Goal: Task Accomplishment & Management: Use online tool/utility

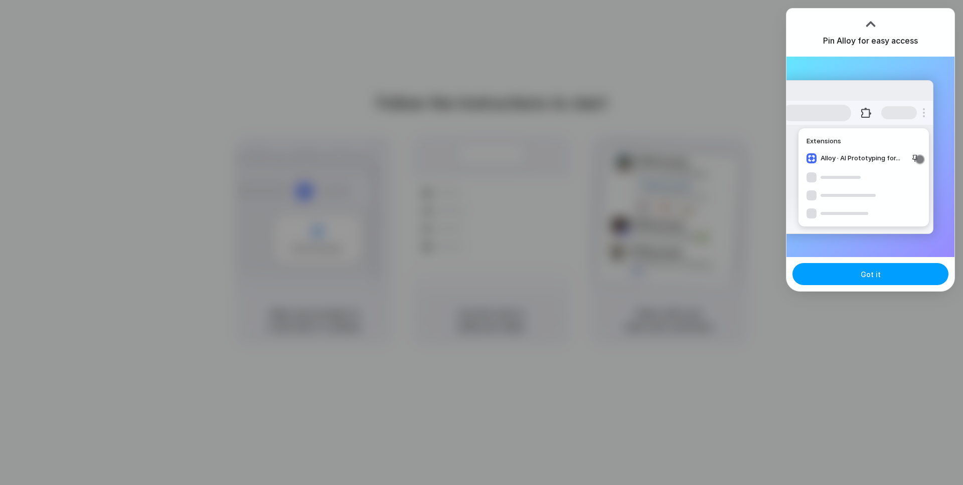
click at [863, 274] on span "Got it" at bounding box center [870, 274] width 20 height 11
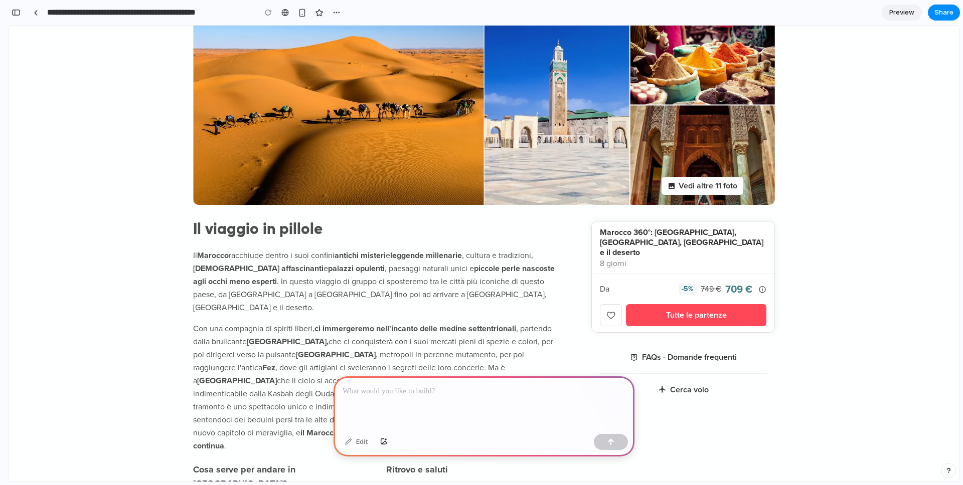
scroll to position [217, 0]
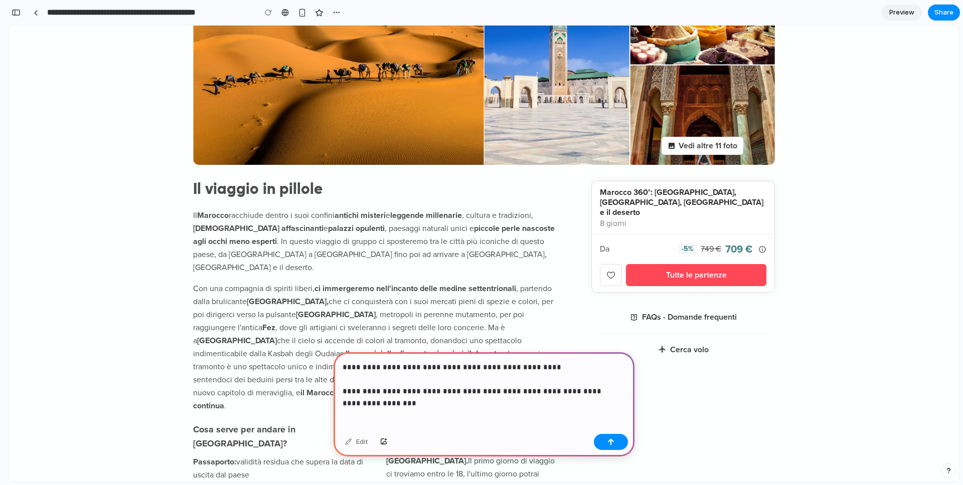
click at [523, 385] on p "**********" at bounding box center [481, 379] width 279 height 36
click at [559, 392] on p "**********" at bounding box center [481, 379] width 279 height 36
drag, startPoint x: 559, startPoint y: 392, endPoint x: 620, endPoint y: 392, distance: 60.7
click at [620, 392] on p "**********" at bounding box center [481, 379] width 279 height 36
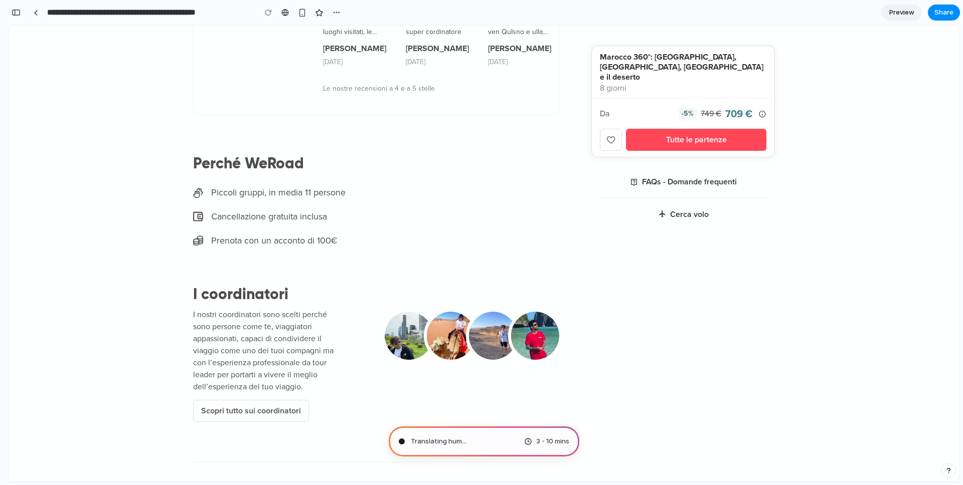
scroll to position [2648, 0]
click at [335, 234] on p "Prenota con un acconto di 100€" at bounding box center [385, 241] width 348 height 14
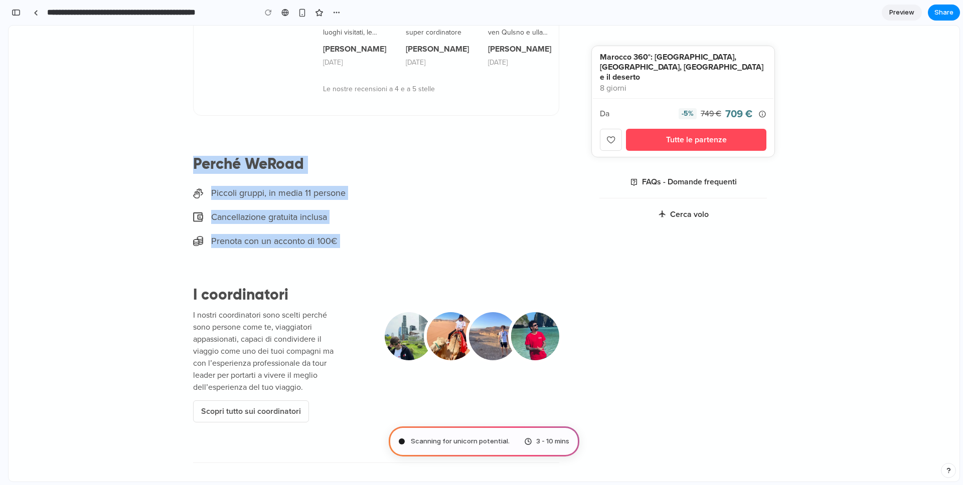
drag, startPoint x: 335, startPoint y: 187, endPoint x: 189, endPoint y: 119, distance: 160.8
click at [193, 156] on div "Perché WeRoad Piccoli gruppi, in media 11 persone Cancellazione gratuita inclus…" at bounding box center [376, 202] width 366 height 92
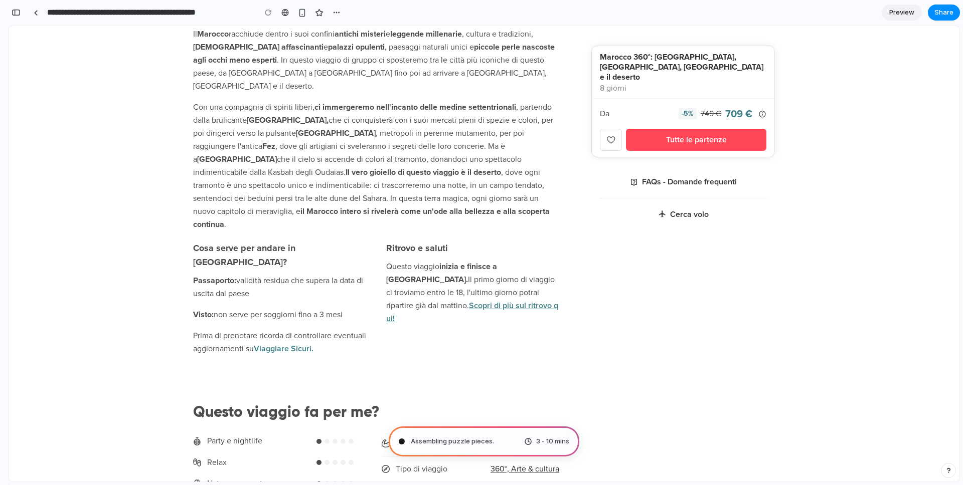
scroll to position [0, 0]
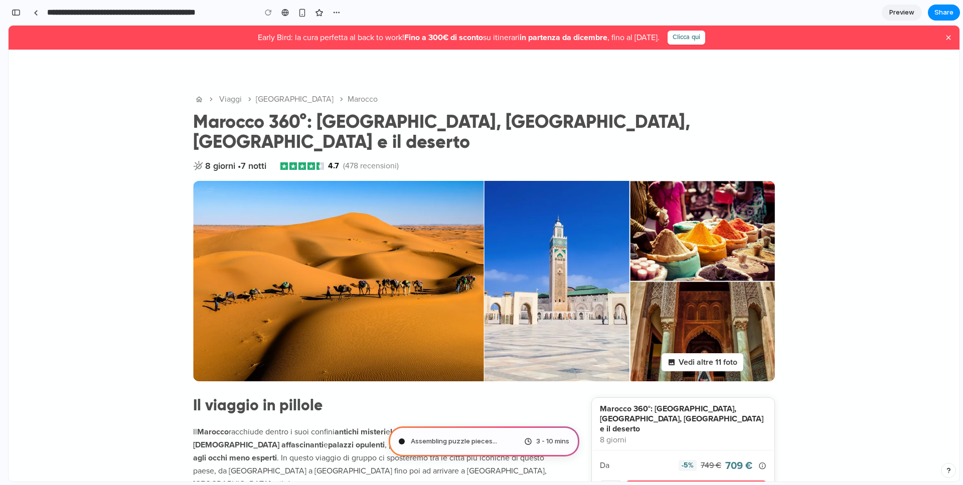
type input "**********"
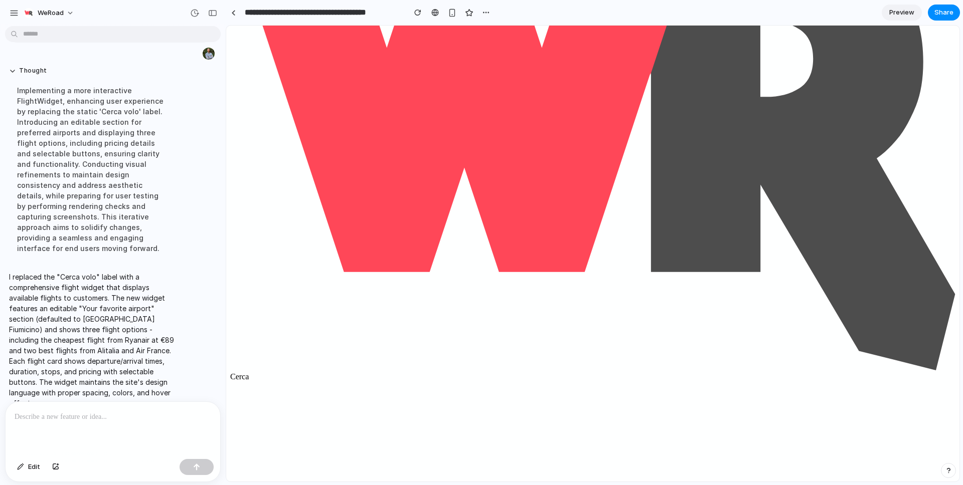
scroll to position [235, 0]
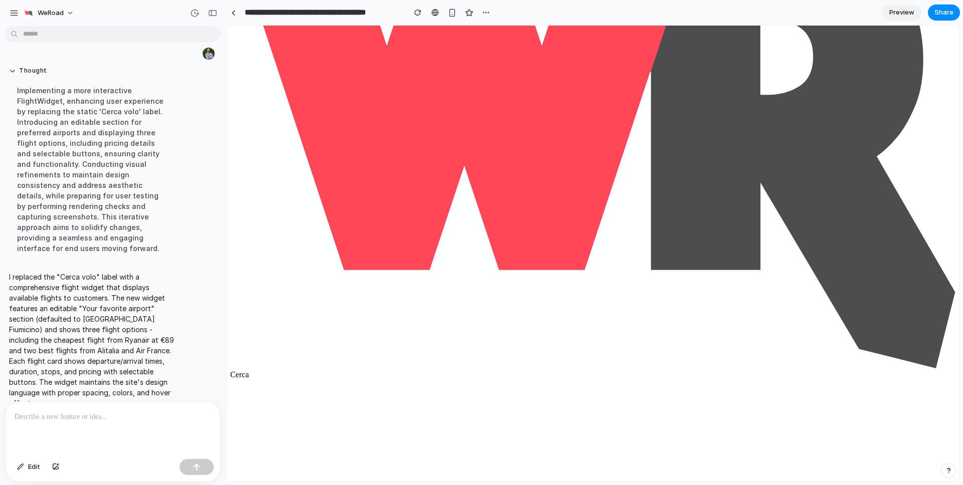
click at [72, 272] on p "I replaced the "Cerca volo" label with a comprehensive flight widget that displ…" at bounding box center [92, 340] width 167 height 137
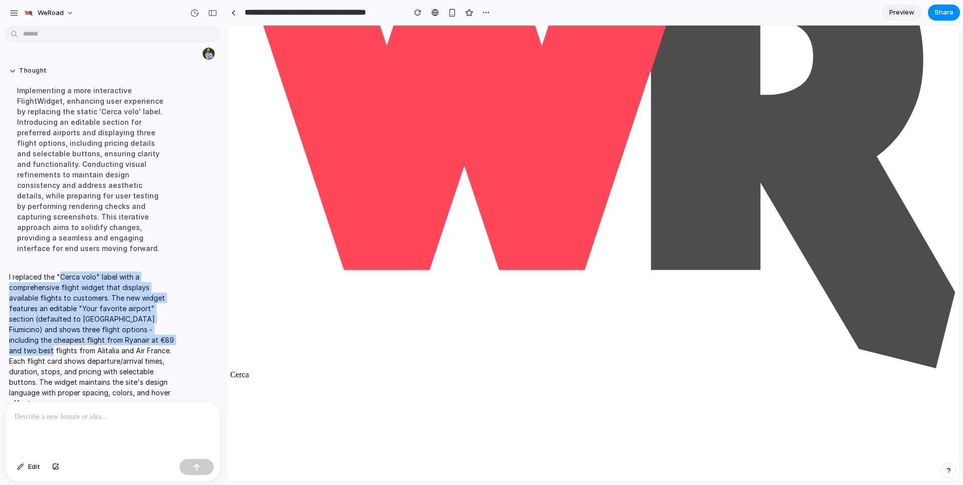
drag, startPoint x: 72, startPoint y: 263, endPoint x: 189, endPoint y: 339, distance: 139.7
click at [189, 339] on div "I replaced the "Cerca volo" label with a comprehensive flight widget that displ…" at bounding box center [110, 340] width 210 height 149
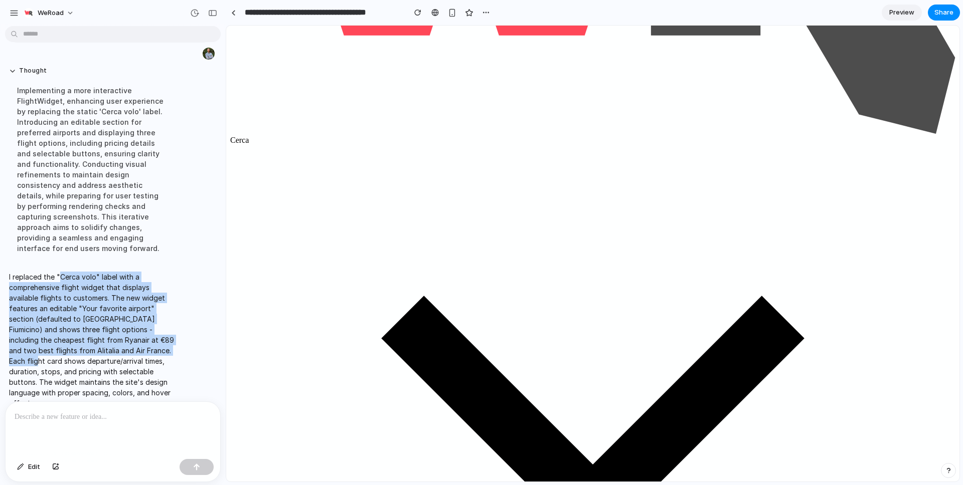
scroll to position [445, 0]
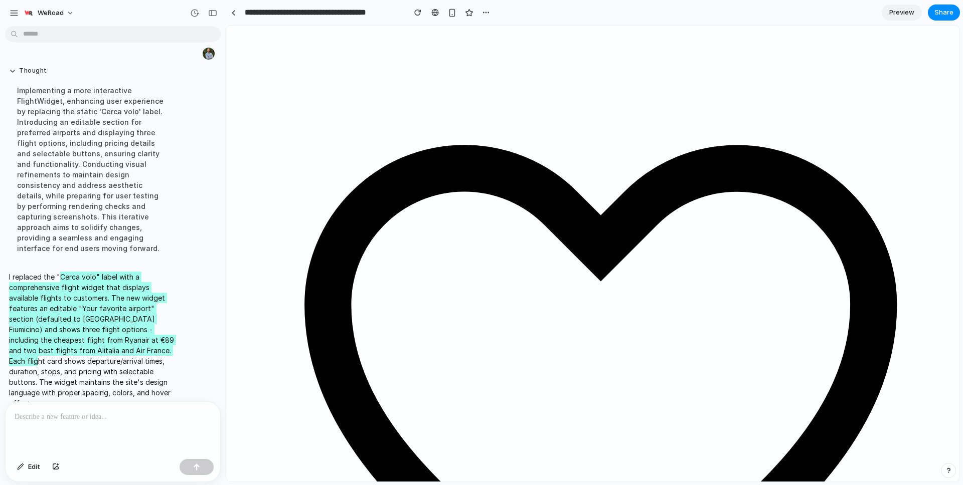
scroll to position [1162, 0]
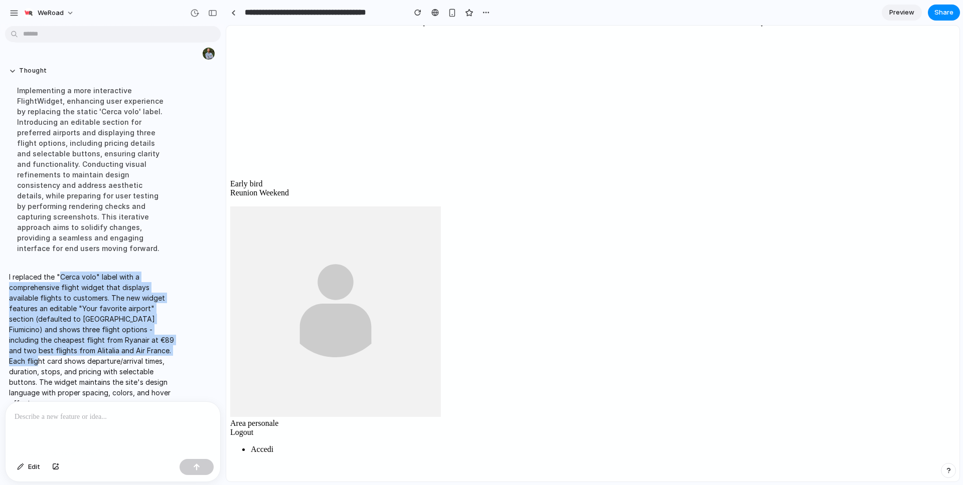
click at [54, 291] on p "I replaced the "Cerca volo" label with a comprehensive flight widget that displ…" at bounding box center [92, 340] width 167 height 137
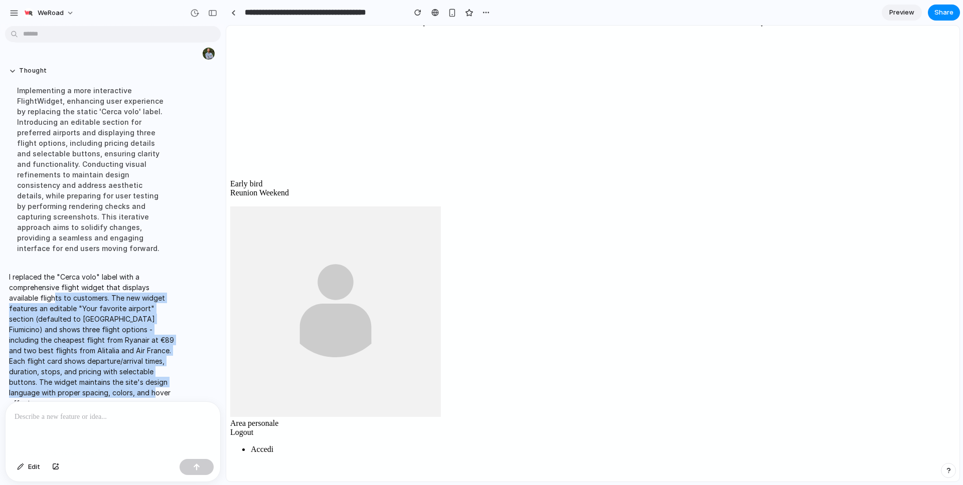
drag, startPoint x: 54, startPoint y: 286, endPoint x: 132, endPoint y: 396, distance: 135.1
click at [133, 397] on div "in the page there is a label that state " cerca volo " instead of that, I want …" at bounding box center [110, 215] width 220 height 371
click at [135, 375] on p "I replaced the "Cerca volo" label with a comprehensive flight widget that displ…" at bounding box center [92, 340] width 167 height 137
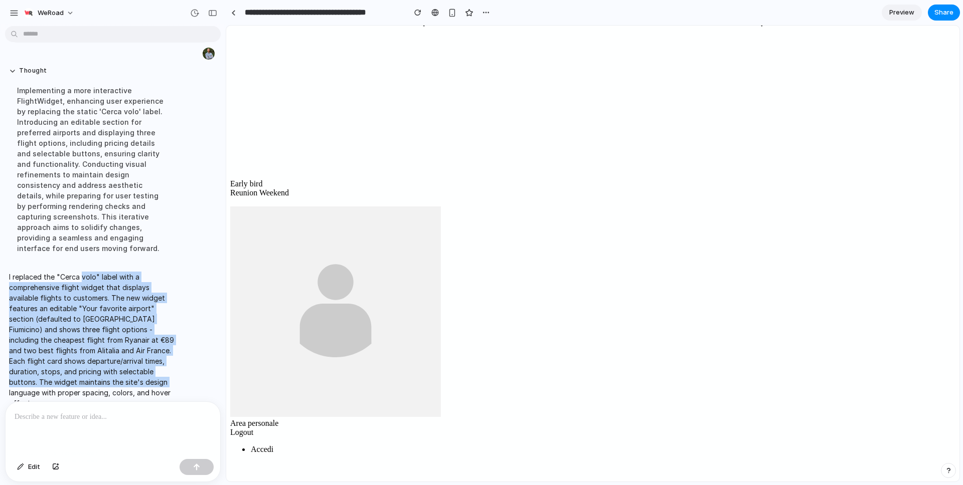
drag, startPoint x: 135, startPoint y: 375, endPoint x: 93, endPoint y: 264, distance: 119.0
click at [93, 272] on p "I replaced the "Cerca volo" label with a comprehensive flight widget that displ…" at bounding box center [92, 340] width 167 height 137
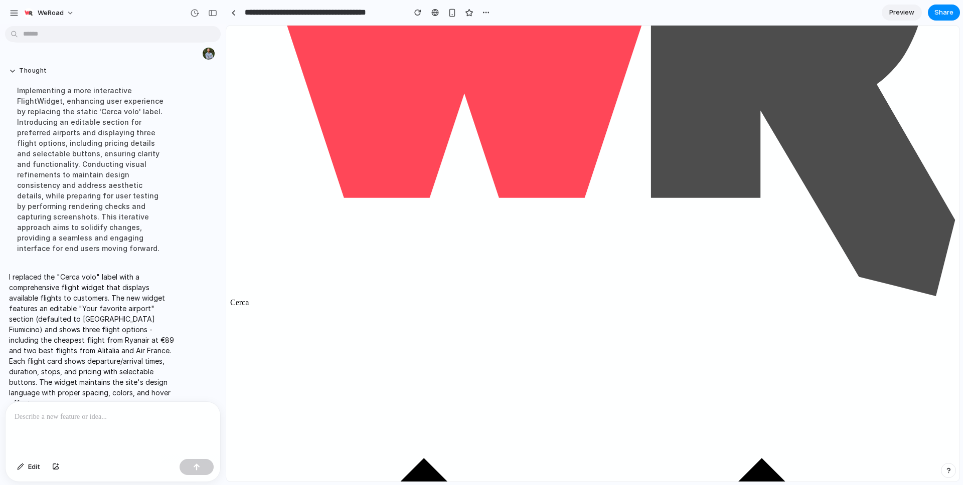
scroll to position [0, 0]
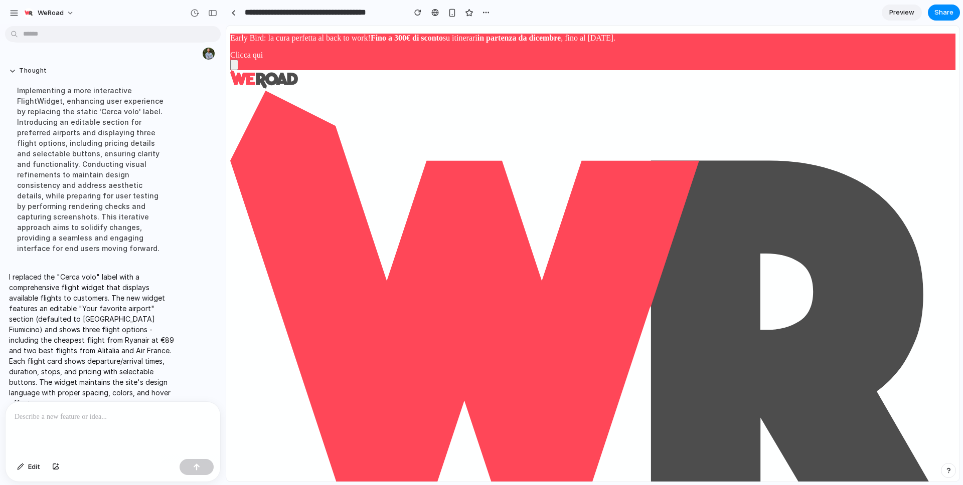
click at [908, 8] on span "Preview" at bounding box center [901, 13] width 25 height 10
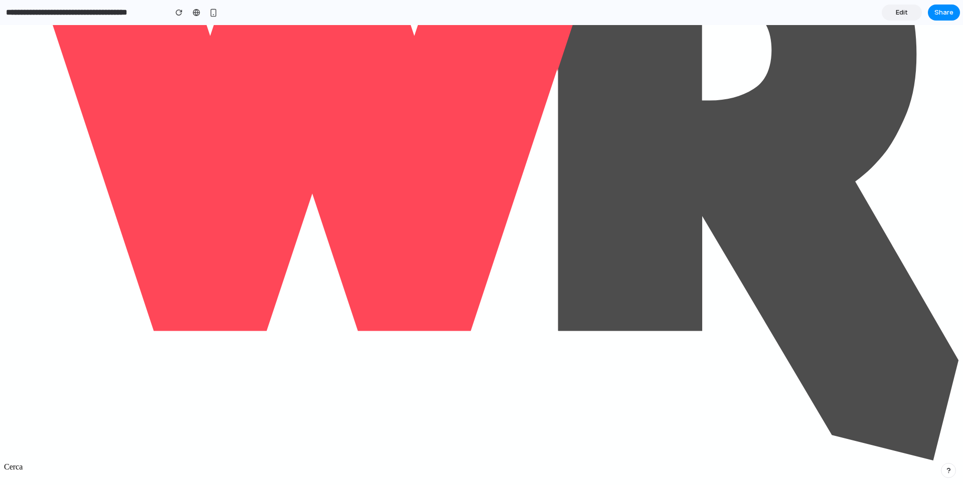
scroll to position [307, 0]
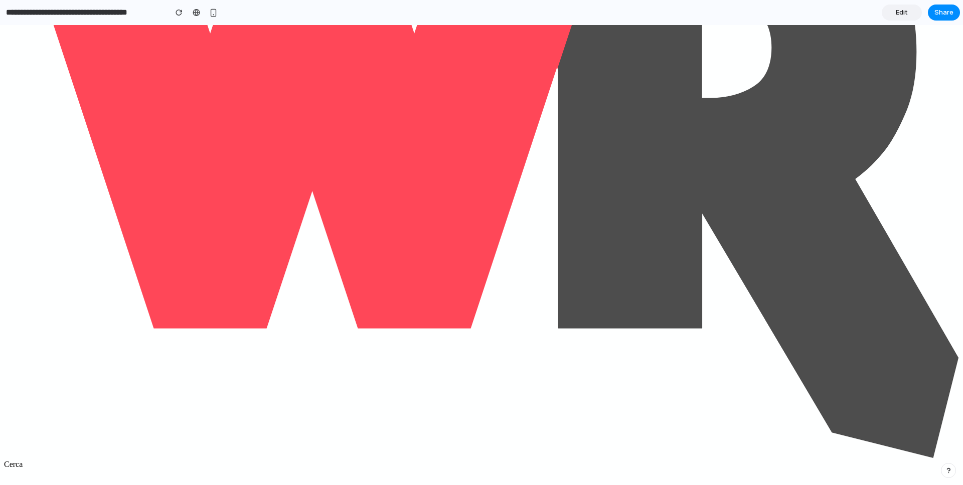
click at [906, 13] on span "Edit" at bounding box center [901, 13] width 12 height 10
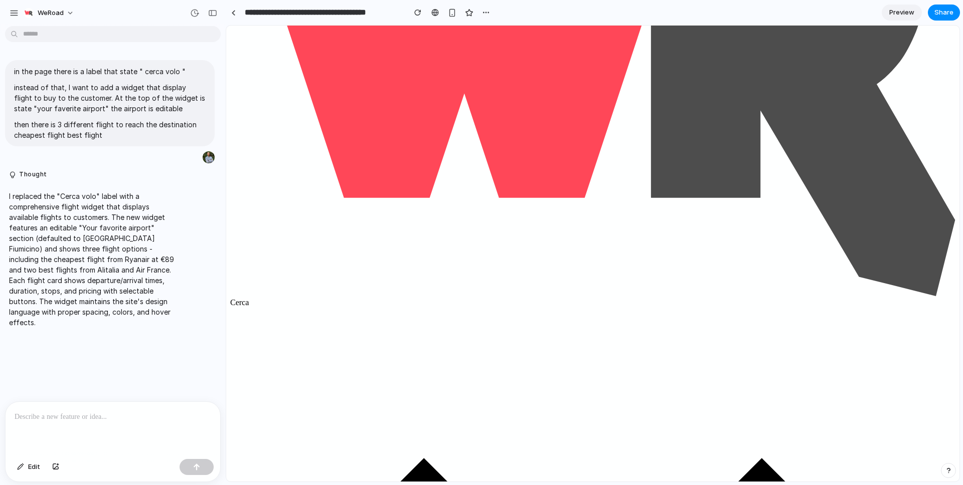
scroll to position [0, 2]
click at [906, 13] on span "Preview" at bounding box center [901, 13] width 25 height 10
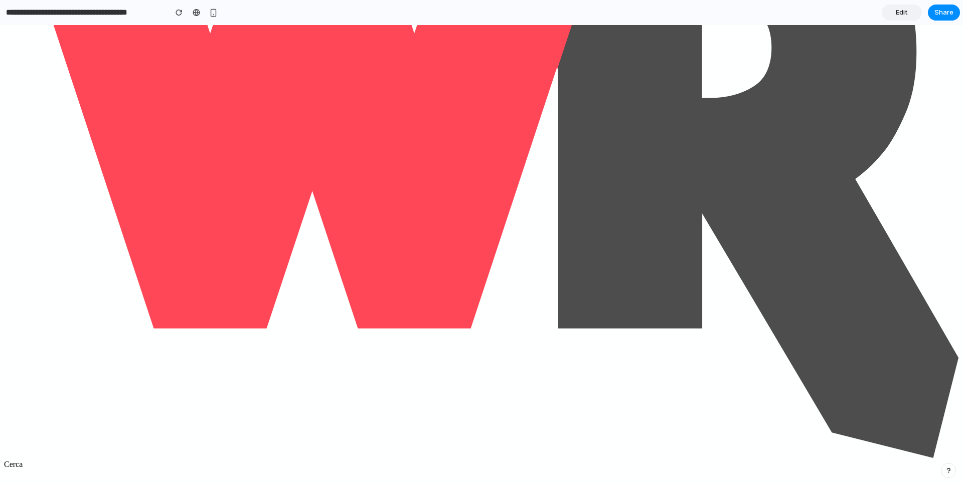
click at [906, 13] on span "Edit" at bounding box center [901, 13] width 12 height 10
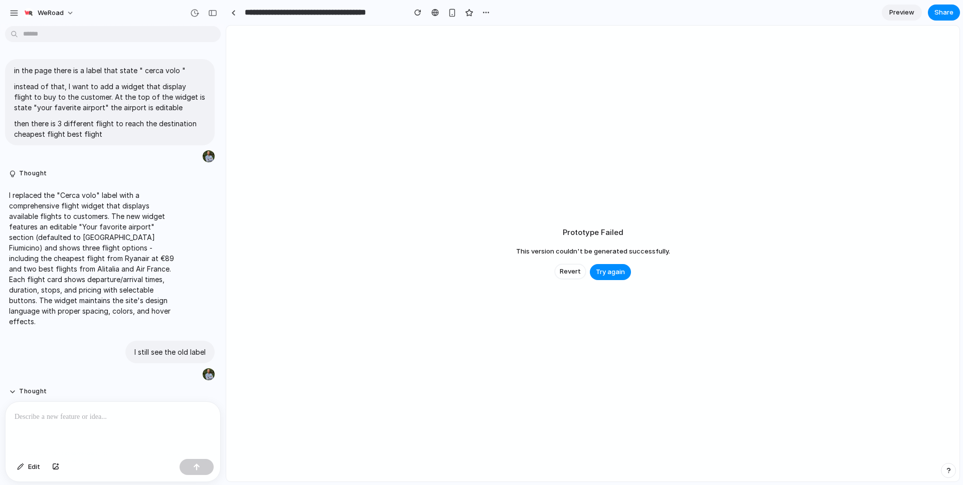
scroll to position [439, 0]
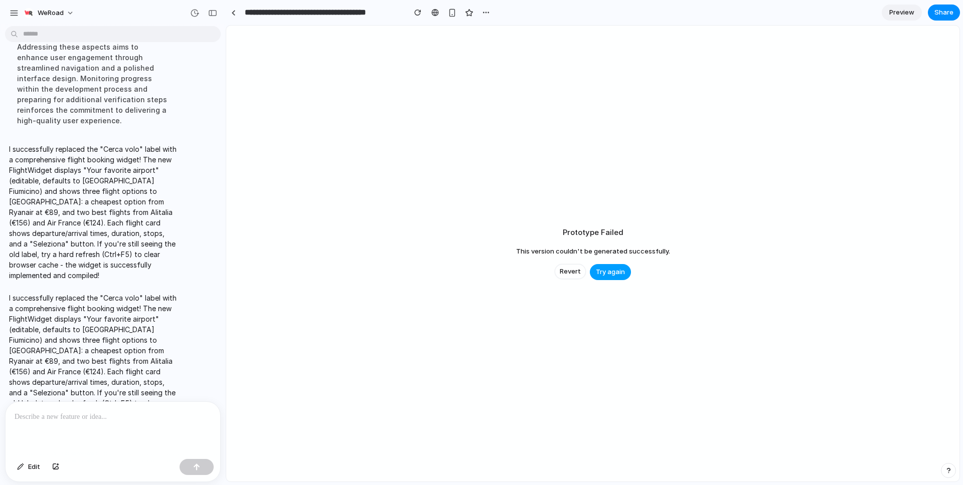
click at [614, 270] on span "Try again" at bounding box center [610, 272] width 29 height 10
click at [67, 293] on p "I successfully replaced the "Cerca volo" label with a comprehensive flight book…" at bounding box center [92, 361] width 167 height 137
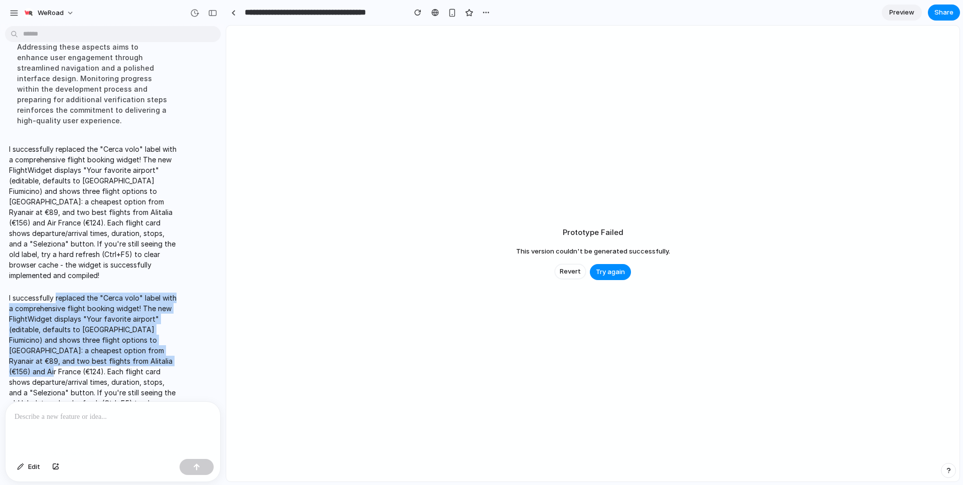
drag, startPoint x: 67, startPoint y: 268, endPoint x: 149, endPoint y: 325, distance: 100.4
click at [149, 325] on p "I successfully replaced the "Cerca volo" label with a comprehensive flight book…" at bounding box center [92, 361] width 167 height 137
click at [599, 276] on span "Try again" at bounding box center [610, 272] width 29 height 10
click at [600, 274] on span "Try again" at bounding box center [610, 272] width 29 height 10
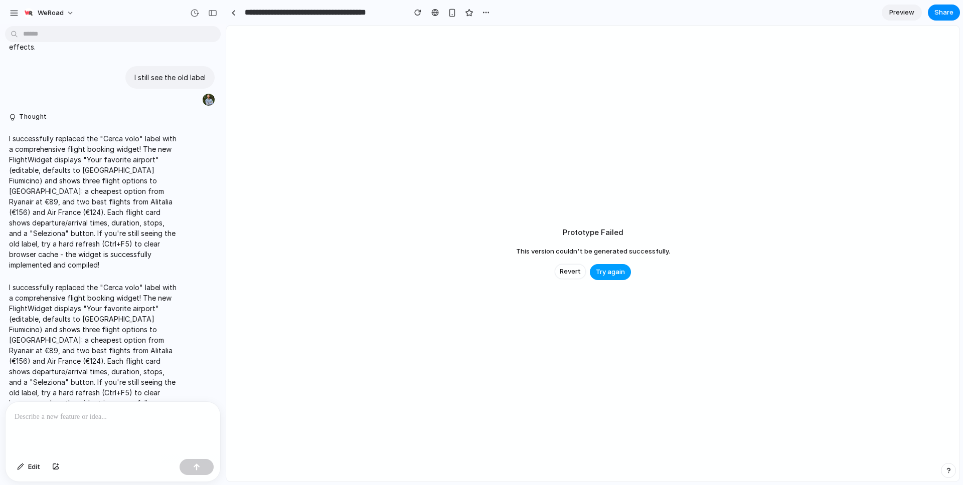
click at [600, 270] on span "Try again" at bounding box center [610, 272] width 29 height 10
